Goal: Use online tool/utility: Utilize a website feature to perform a specific function

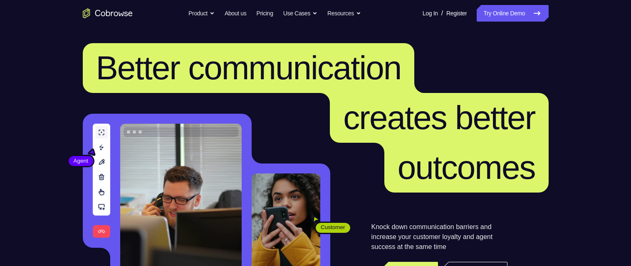
scroll to position [95, 0]
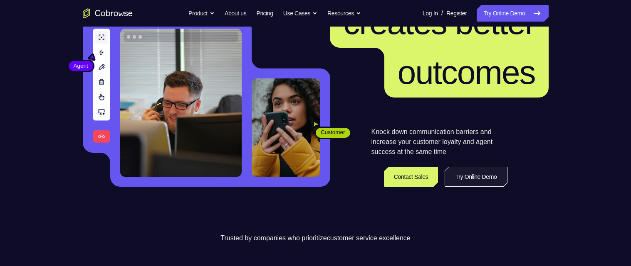
click at [473, 171] on link "Try Online Demo" at bounding box center [475, 177] width 62 height 20
click at [465, 178] on link "Try Online Demo" at bounding box center [475, 177] width 62 height 20
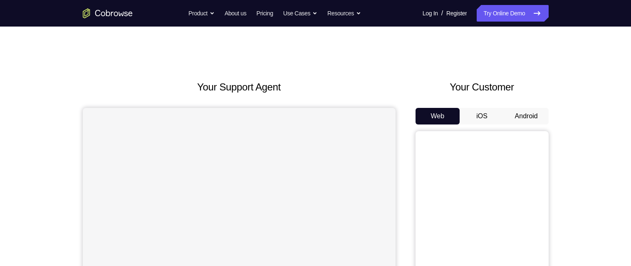
click at [536, 114] on button "Android" at bounding box center [526, 116] width 44 height 17
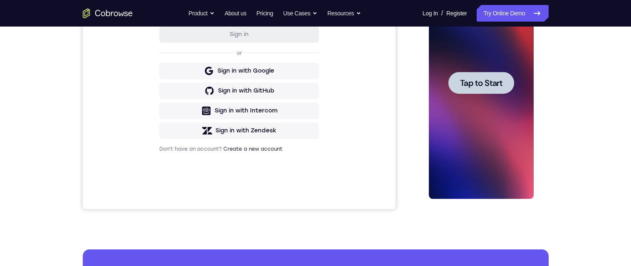
click at [500, 85] on span "Tap to Start" at bounding box center [481, 83] width 42 height 8
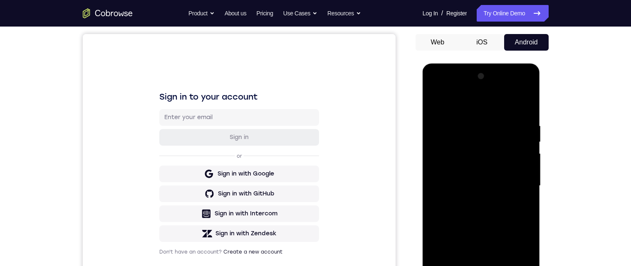
scroll to position [138, 0]
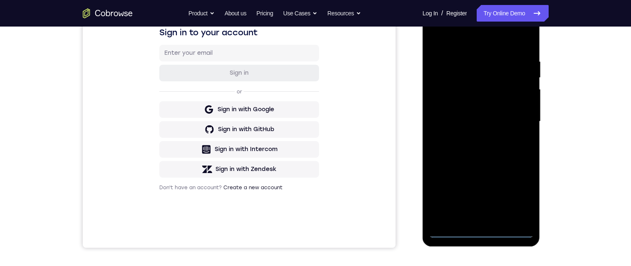
click at [483, 237] on div at bounding box center [481, 121] width 105 height 233
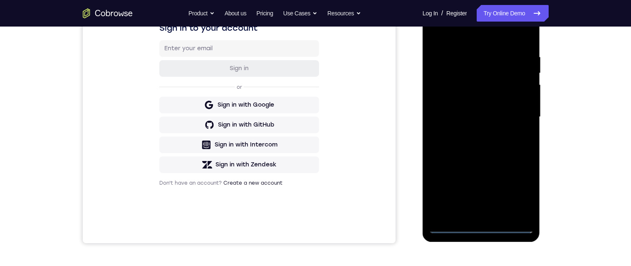
click at [480, 232] on div at bounding box center [481, 117] width 105 height 233
click at [454, 104] on div at bounding box center [481, 117] width 105 height 233
click at [498, 145] on div at bounding box center [481, 117] width 105 height 233
click at [479, 216] on div at bounding box center [481, 117] width 105 height 233
click at [509, 89] on div at bounding box center [481, 117] width 105 height 233
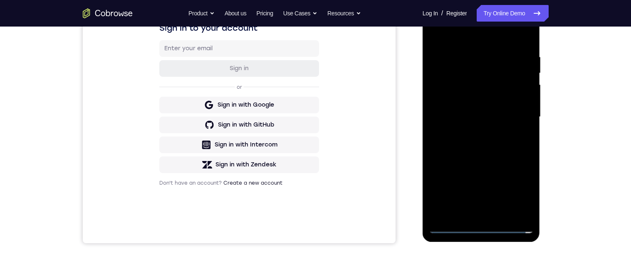
click at [489, 66] on div at bounding box center [481, 117] width 105 height 233
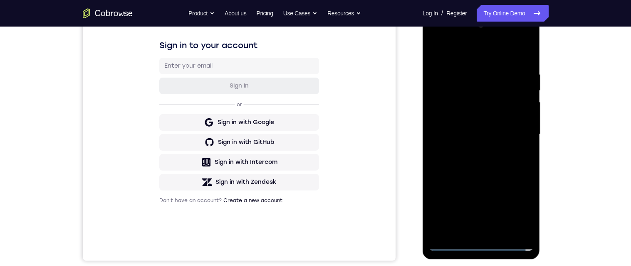
scroll to position [123, 0]
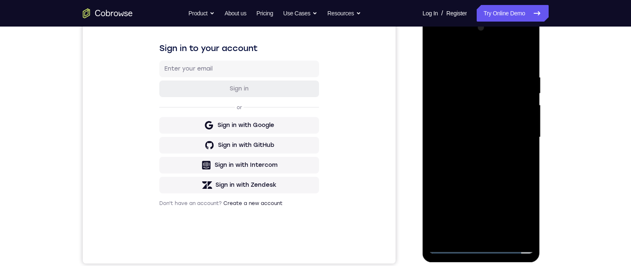
click at [478, 107] on div at bounding box center [481, 137] width 105 height 233
click at [520, 153] on div at bounding box center [481, 137] width 105 height 233
click at [519, 154] on div at bounding box center [481, 137] width 105 height 233
click at [520, 232] on div at bounding box center [481, 137] width 105 height 233
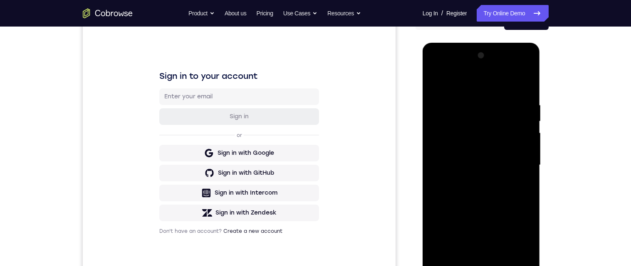
scroll to position [157, 0]
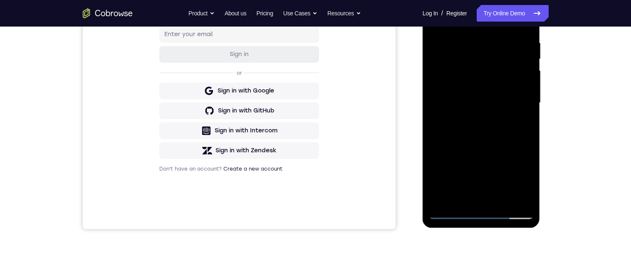
click at [518, 204] on div at bounding box center [481, 103] width 105 height 233
click at [527, 198] on div at bounding box center [481, 103] width 105 height 233
click at [518, 200] on div at bounding box center [481, 103] width 105 height 233
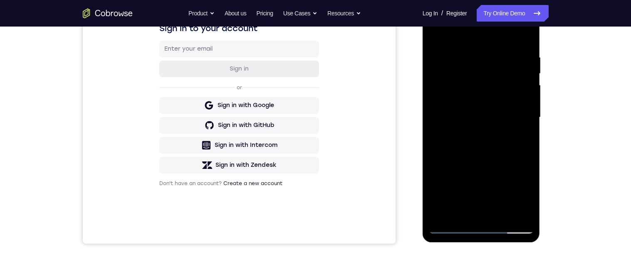
scroll to position [136, 0]
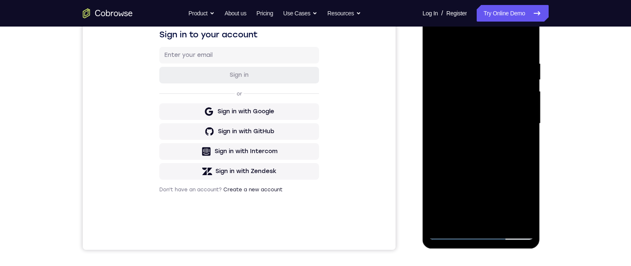
click at [466, 225] on div at bounding box center [481, 123] width 105 height 233
click at [523, 117] on div at bounding box center [481, 123] width 105 height 233
click at [527, 120] on div at bounding box center [481, 123] width 105 height 233
click at [526, 124] on div at bounding box center [481, 123] width 105 height 233
click at [527, 120] on div at bounding box center [481, 123] width 105 height 233
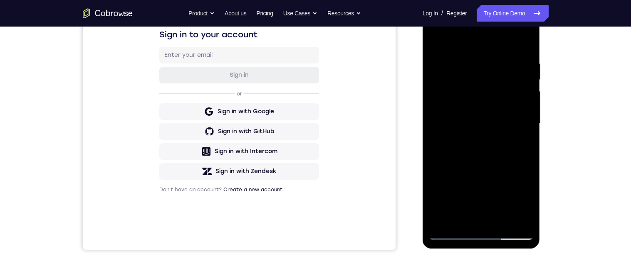
click at [527, 37] on div at bounding box center [481, 123] width 105 height 233
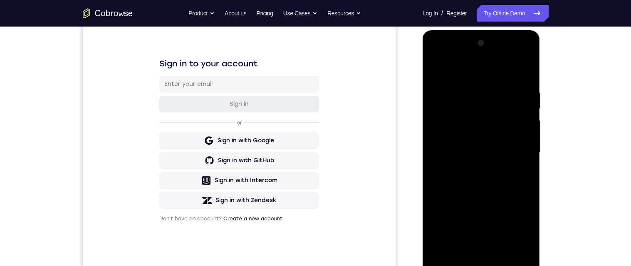
scroll to position [103, 0]
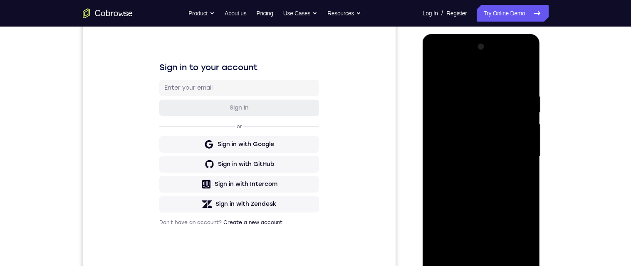
click at [502, 103] on div at bounding box center [481, 156] width 105 height 233
click at [510, 115] on div at bounding box center [481, 157] width 105 height 233
click at [521, 121] on div at bounding box center [481, 157] width 105 height 233
click at [516, 126] on div at bounding box center [481, 157] width 105 height 233
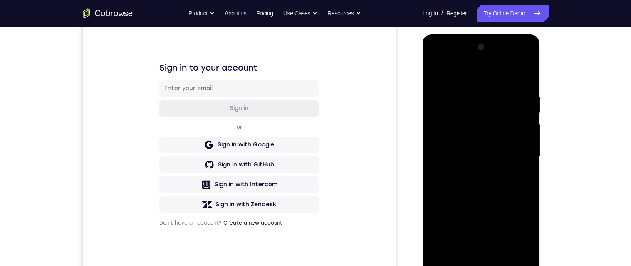
click at [517, 124] on div at bounding box center [481, 157] width 105 height 233
click at [515, 124] on div at bounding box center [481, 157] width 105 height 233
click at [509, 131] on div at bounding box center [481, 157] width 105 height 233
click at [507, 126] on div at bounding box center [481, 157] width 105 height 233
click at [514, 112] on div at bounding box center [481, 157] width 105 height 233
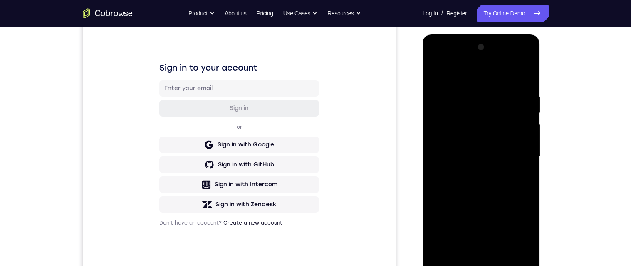
click at [527, 68] on div at bounding box center [481, 157] width 105 height 233
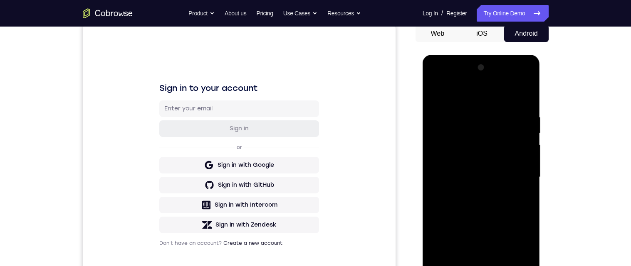
scroll to position [76, 0]
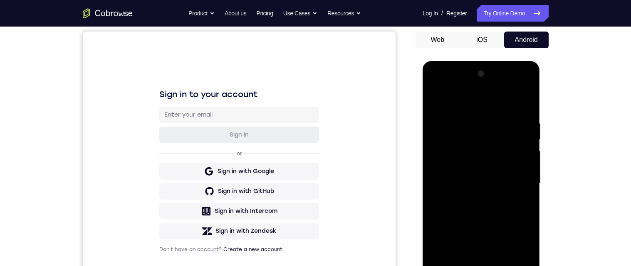
click at [527, 101] on div at bounding box center [481, 183] width 105 height 233
click at [523, 91] on div at bounding box center [481, 183] width 105 height 233
click at [524, 97] on div at bounding box center [481, 183] width 105 height 233
click at [521, 100] on div at bounding box center [481, 183] width 105 height 233
click at [519, 99] on div at bounding box center [481, 183] width 105 height 233
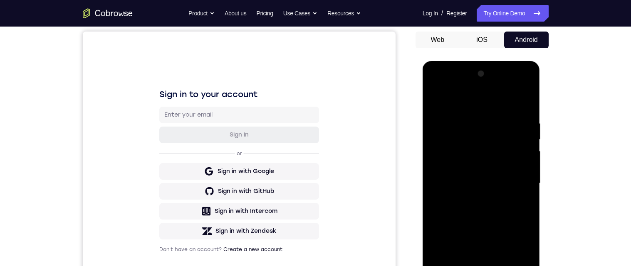
click at [515, 102] on div at bounding box center [481, 183] width 105 height 233
click at [488, 150] on div at bounding box center [481, 183] width 105 height 233
click at [507, 131] on div at bounding box center [481, 183] width 105 height 233
click at [507, 134] on div at bounding box center [481, 183] width 105 height 233
click at [505, 133] on div at bounding box center [481, 183] width 105 height 233
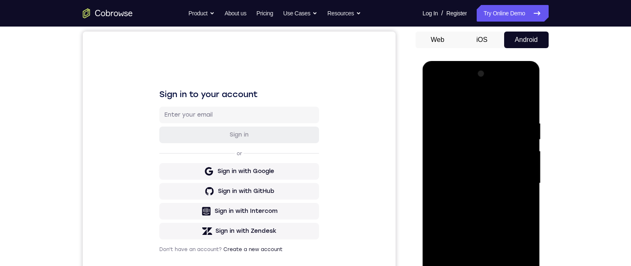
click at [490, 122] on div at bounding box center [481, 183] width 105 height 233
click at [512, 123] on div at bounding box center [481, 183] width 105 height 233
click at [502, 133] on div at bounding box center [481, 183] width 105 height 233
click at [503, 145] on div at bounding box center [481, 183] width 105 height 233
click at [495, 136] on div at bounding box center [481, 183] width 105 height 233
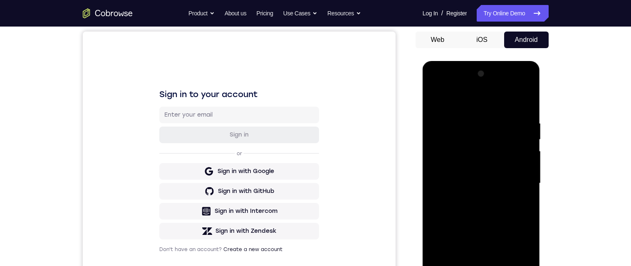
click at [511, 135] on div at bounding box center [481, 183] width 105 height 233
click at [514, 134] on div at bounding box center [481, 183] width 105 height 233
click at [515, 124] on div at bounding box center [481, 183] width 105 height 233
click at [511, 128] on div at bounding box center [481, 183] width 105 height 233
click at [508, 135] on div at bounding box center [481, 183] width 105 height 233
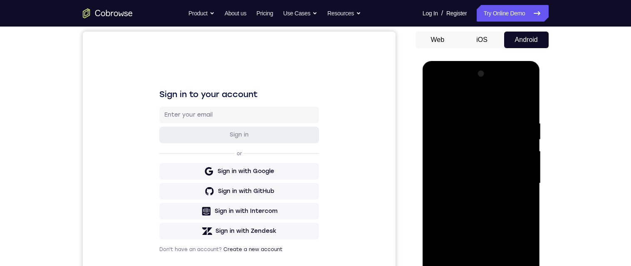
click at [477, 204] on div at bounding box center [481, 183] width 105 height 233
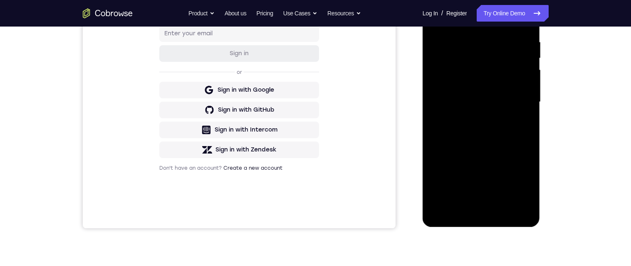
scroll to position [127, 0]
